Goal: Transaction & Acquisition: Purchase product/service

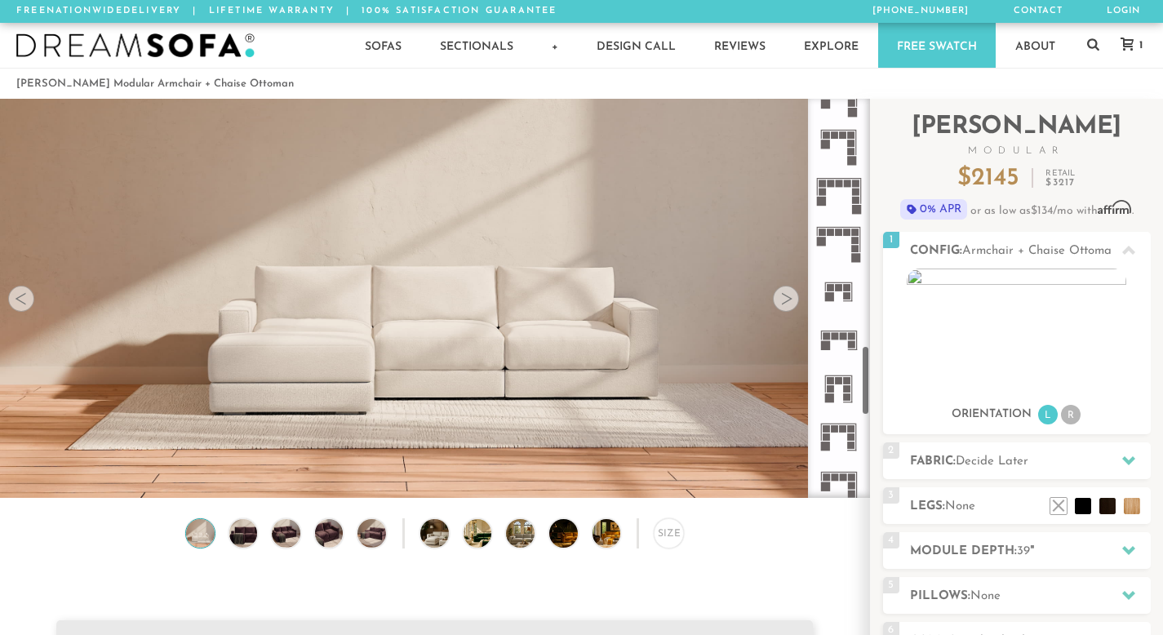
scroll to position [1433, 0]
click at [855, 190] on rect at bounding box center [855, 188] width 7 height 7
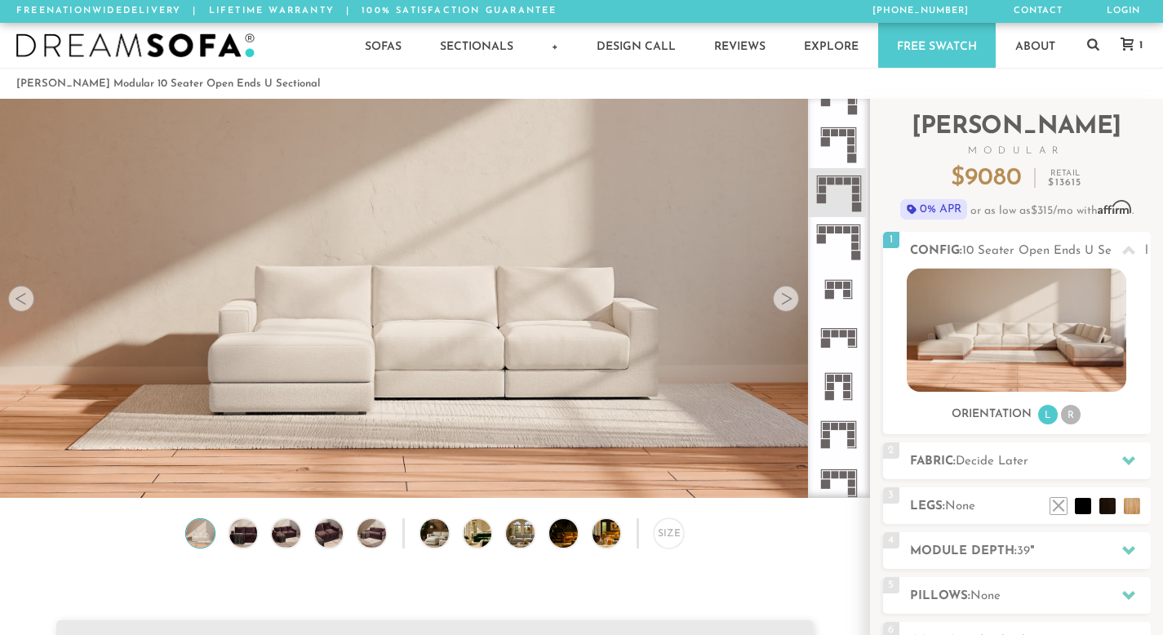
click at [856, 149] on rect at bounding box center [856, 140] width 1 height 24
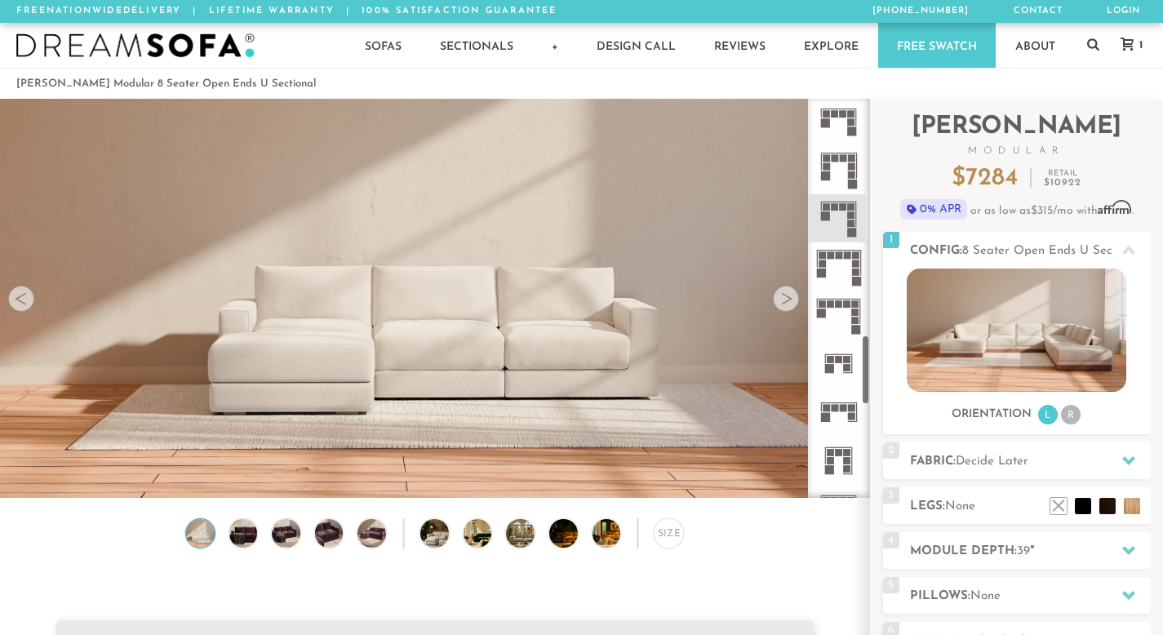
scroll to position [1348, 0]
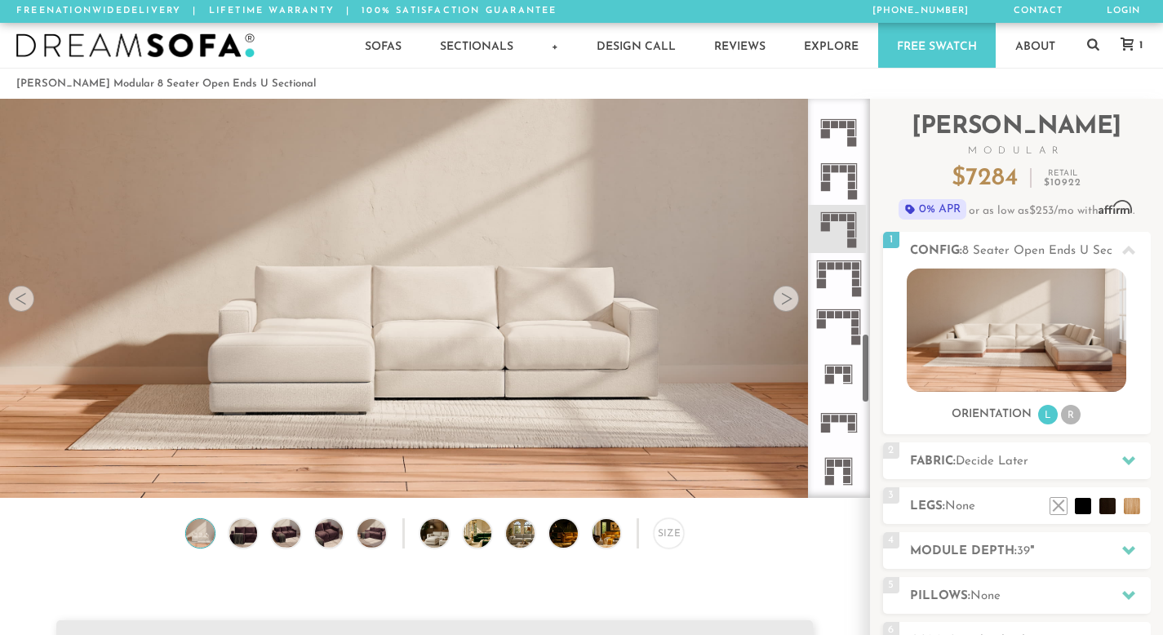
click at [846, 177] on icon at bounding box center [839, 180] width 48 height 48
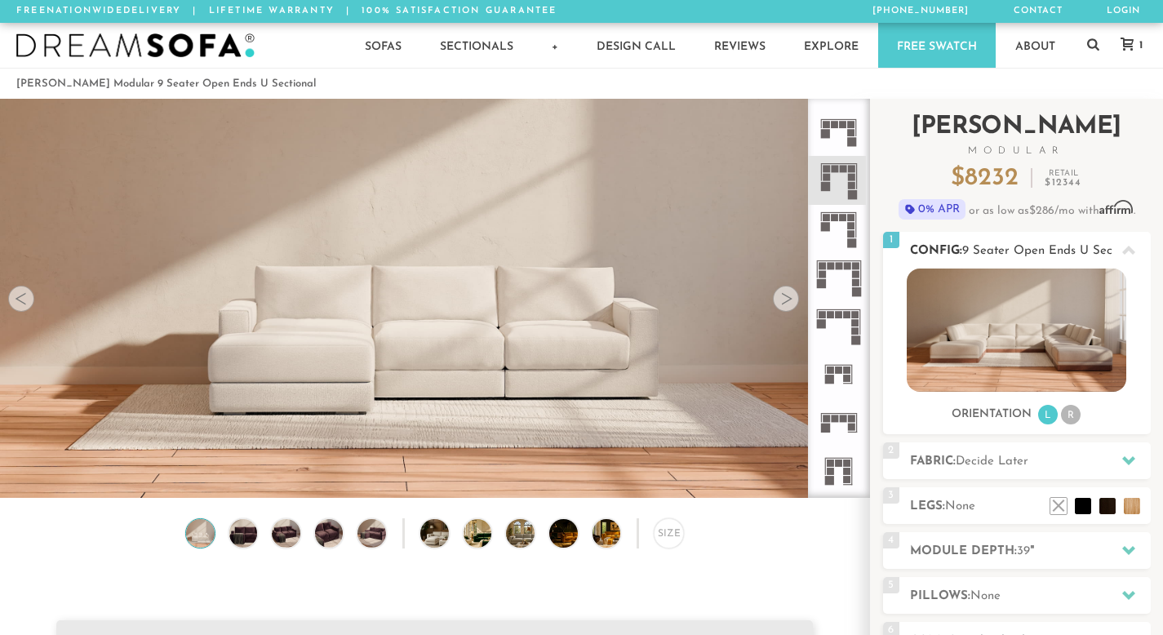
click at [1065, 419] on li "R" at bounding box center [1071, 415] width 20 height 20
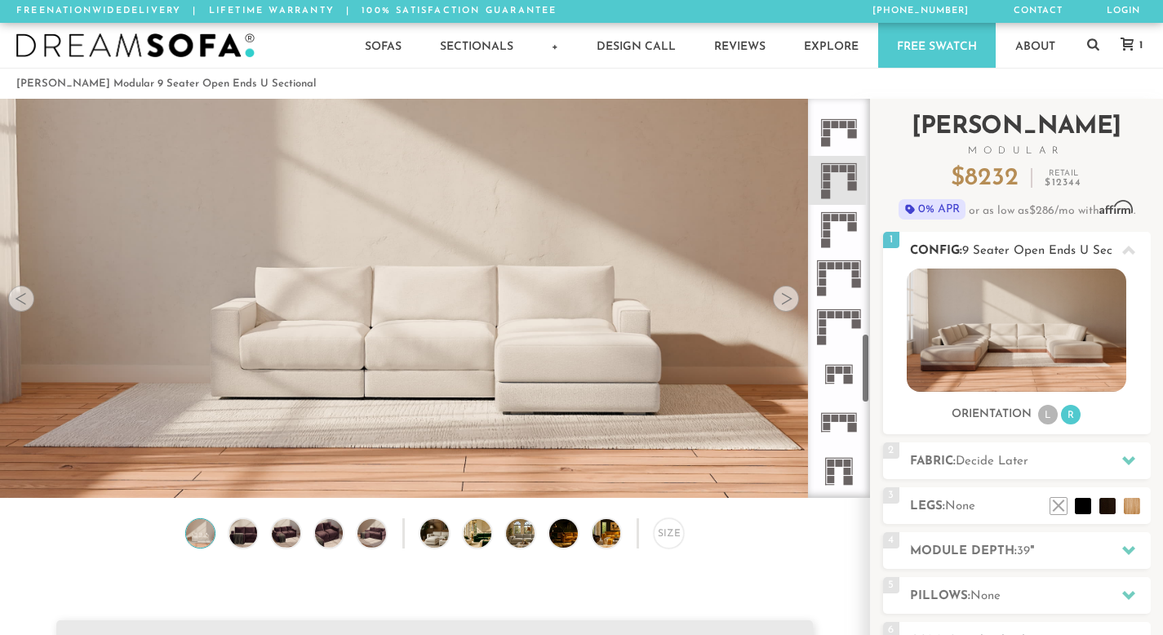
click at [1046, 415] on li "L" at bounding box center [1048, 415] width 20 height 20
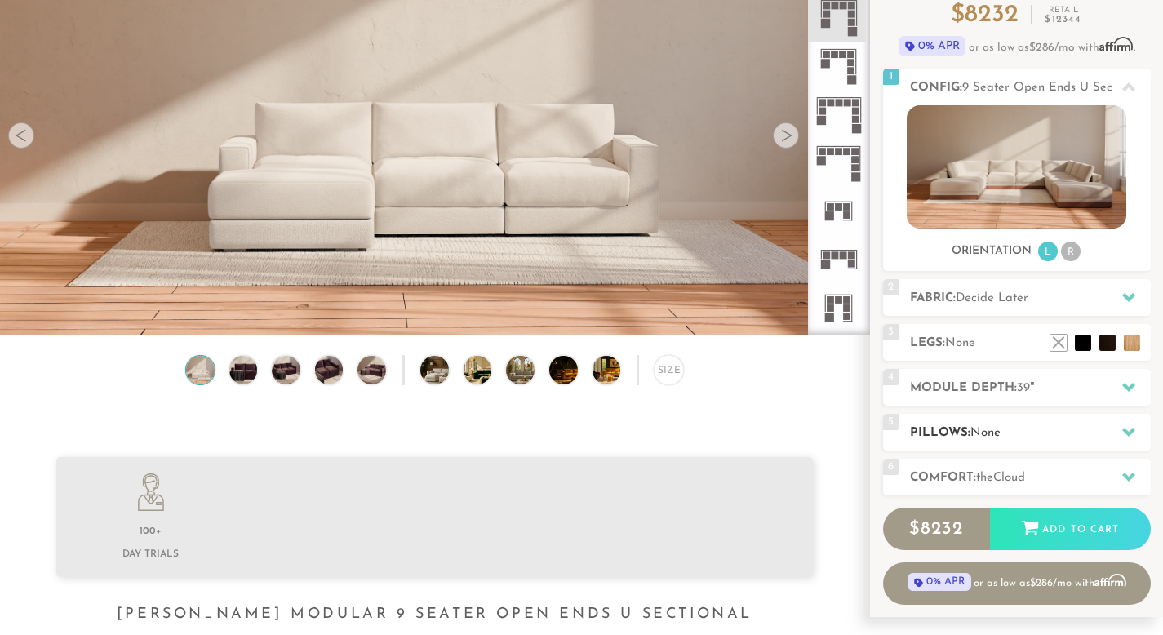
scroll to position [198, 0]
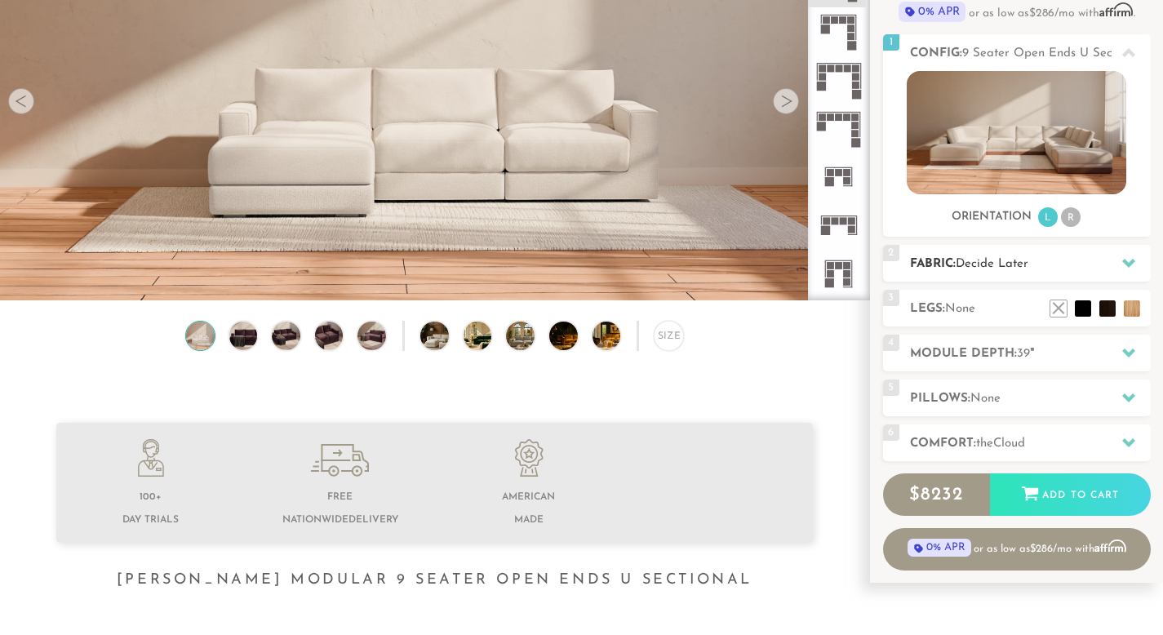
click at [1018, 269] on span "Decide Later" at bounding box center [992, 264] width 73 height 12
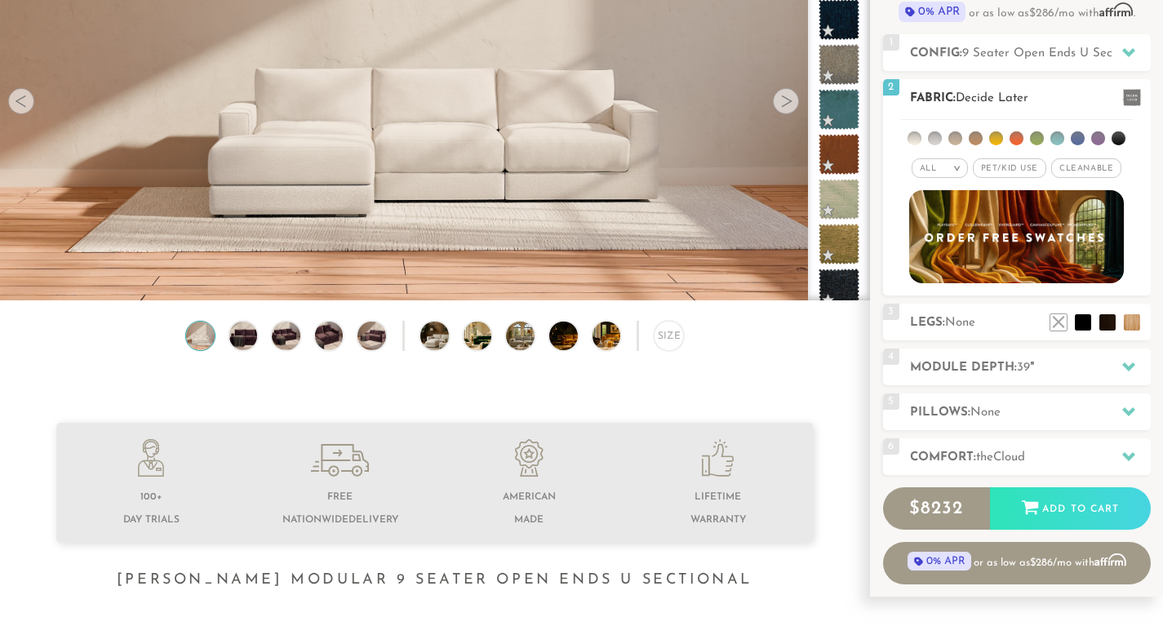
click at [924, 169] on em "All" at bounding box center [928, 168] width 17 height 9
click at [934, 211] on li "Tier" at bounding box center [940, 212] width 56 height 23
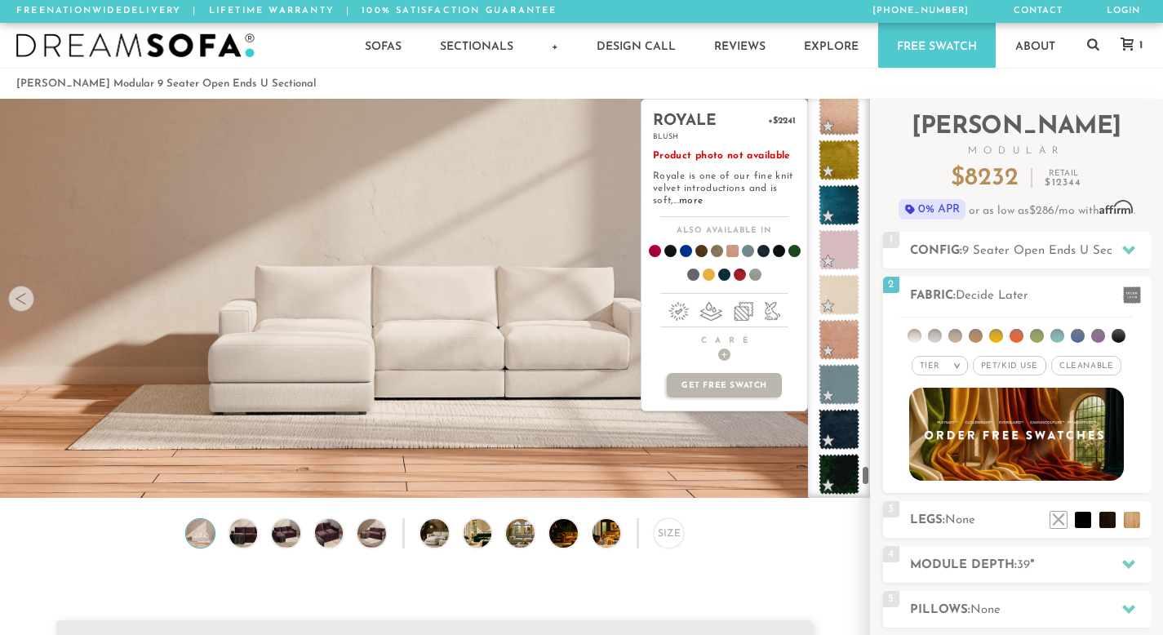
scroll to position [9565, 0]
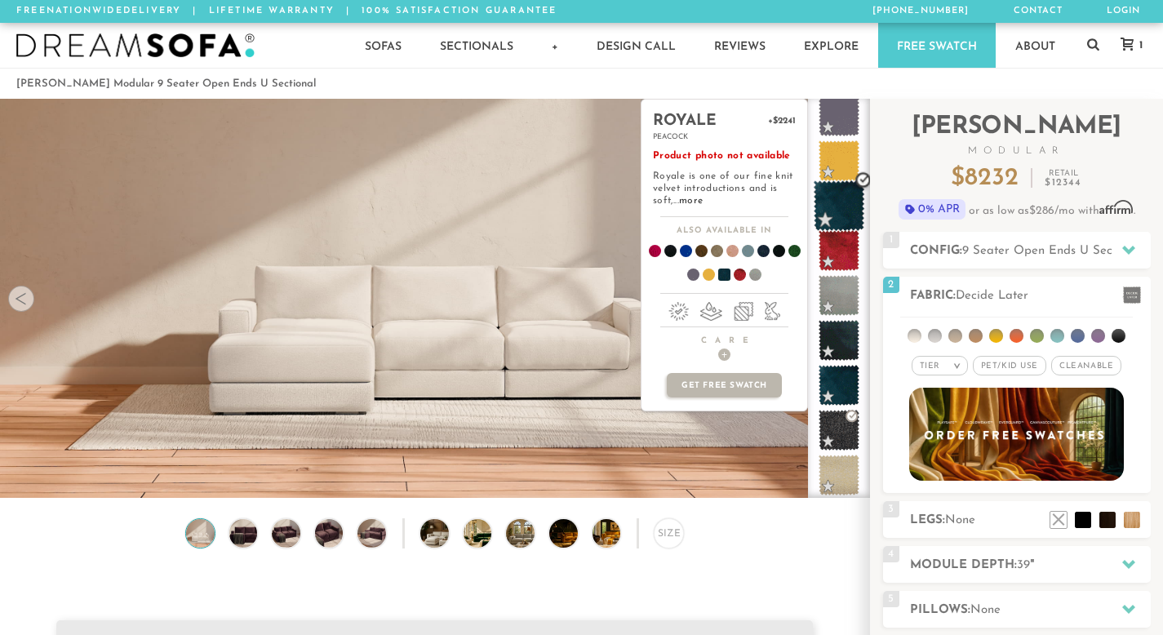
click at [836, 189] on span at bounding box center [839, 205] width 51 height 51
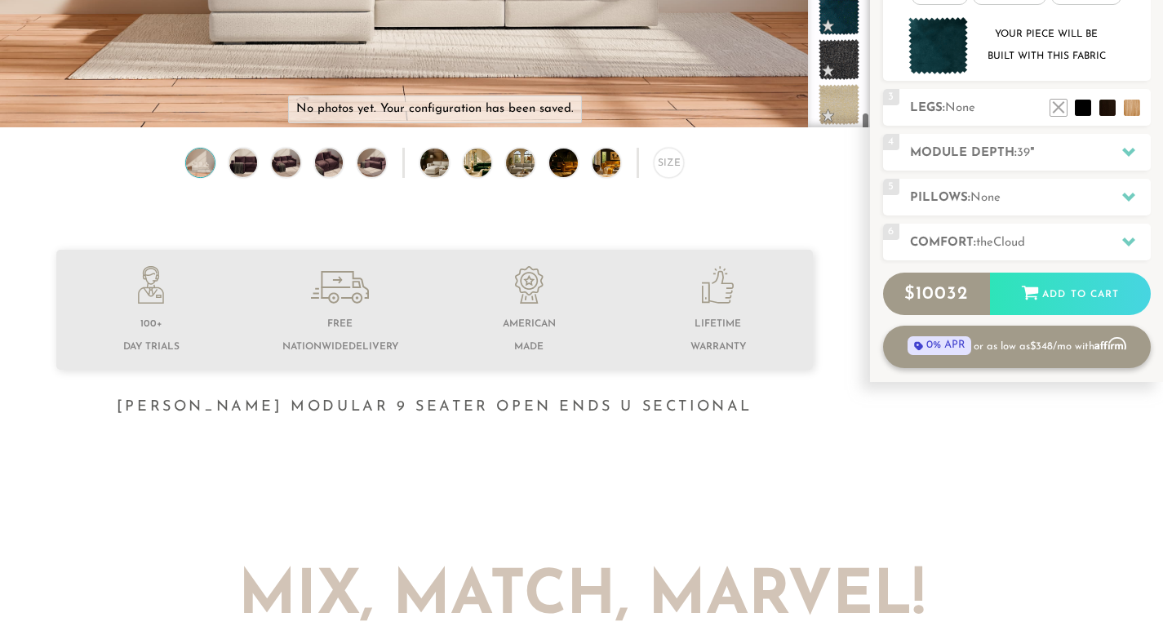
scroll to position [375, 0]
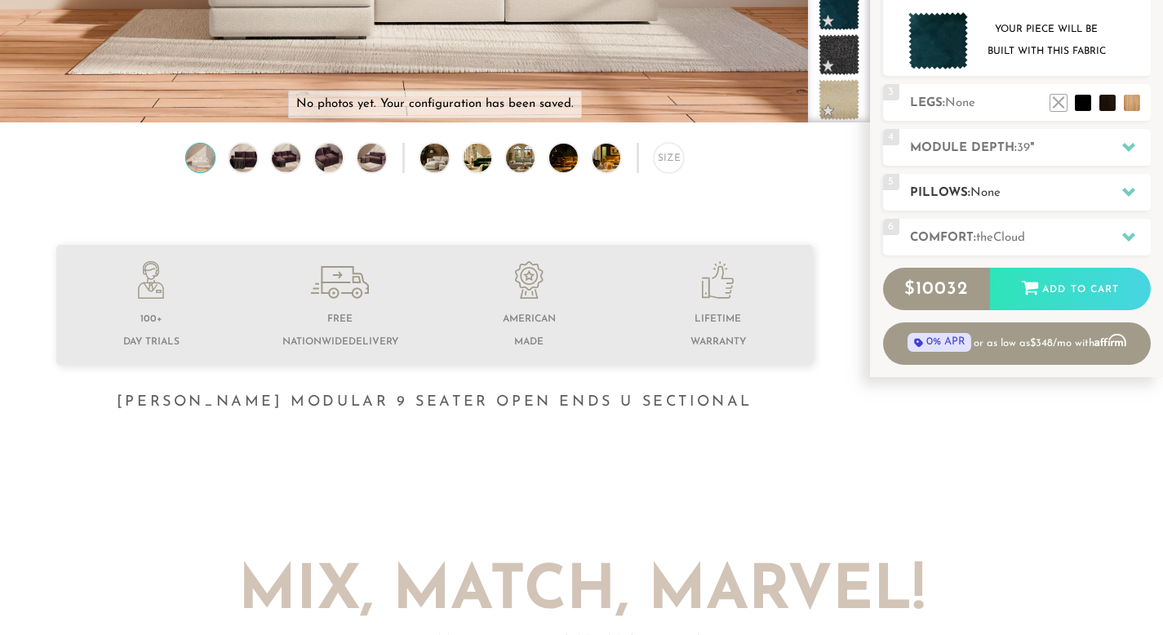
click at [985, 189] on span "None" at bounding box center [985, 193] width 30 height 12
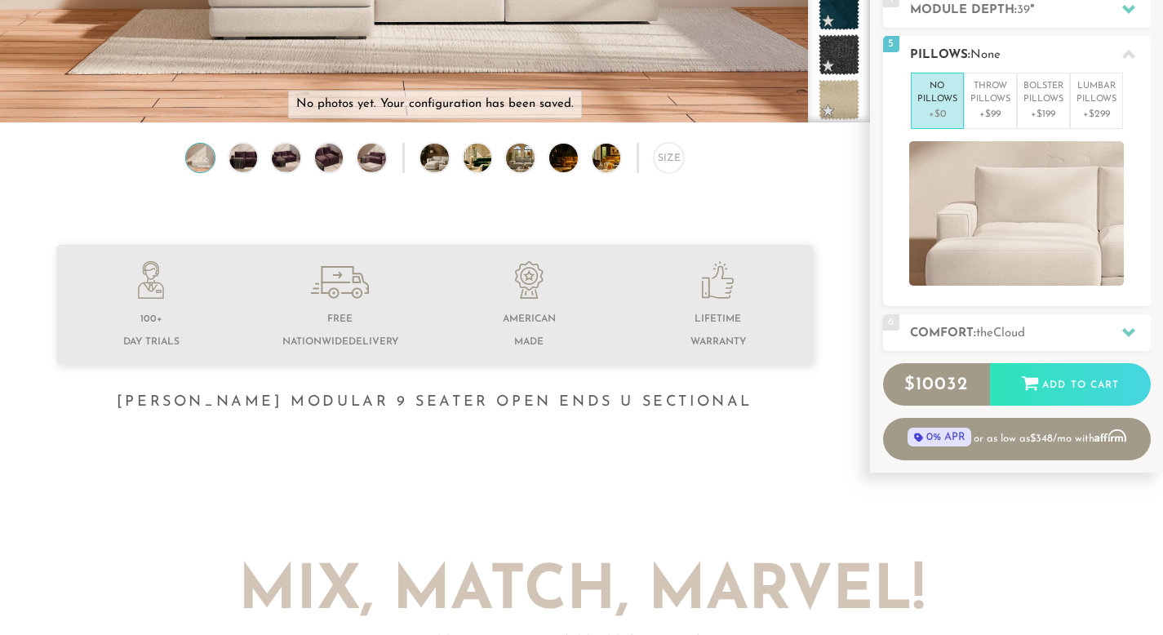
click at [944, 100] on p "No Pillows" at bounding box center [937, 93] width 40 height 27
click at [960, 318] on div "6 Comfort: the Cloud soft" at bounding box center [1017, 332] width 268 height 37
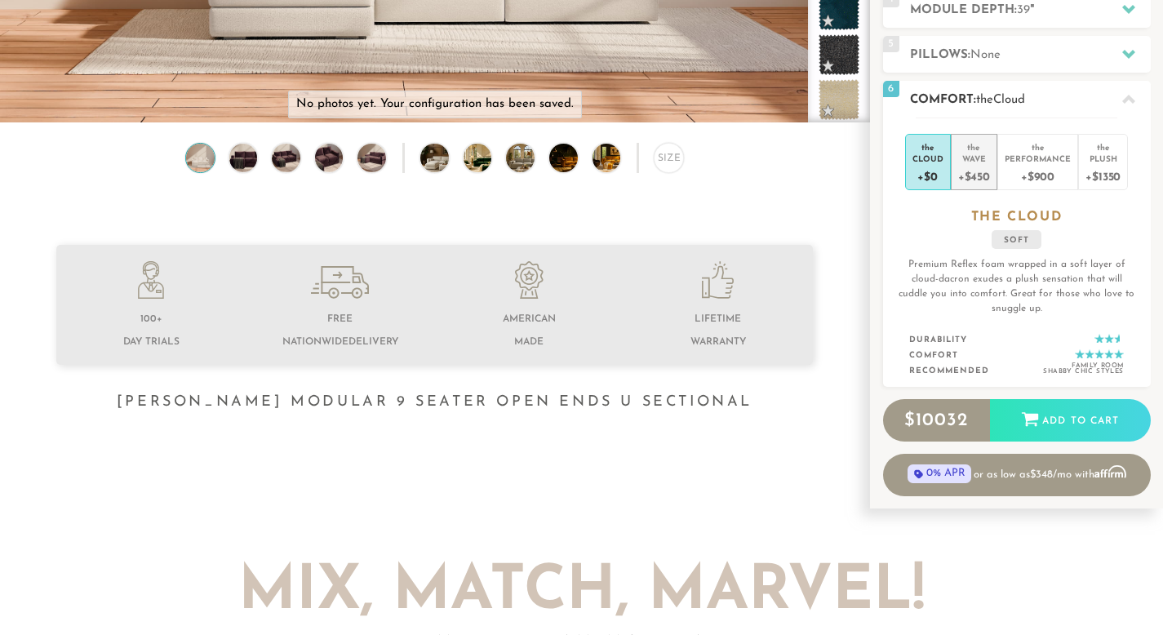
click at [975, 161] on div "Wave" at bounding box center [974, 158] width 32 height 11
